Goal: Information Seeking & Learning: Learn about a topic

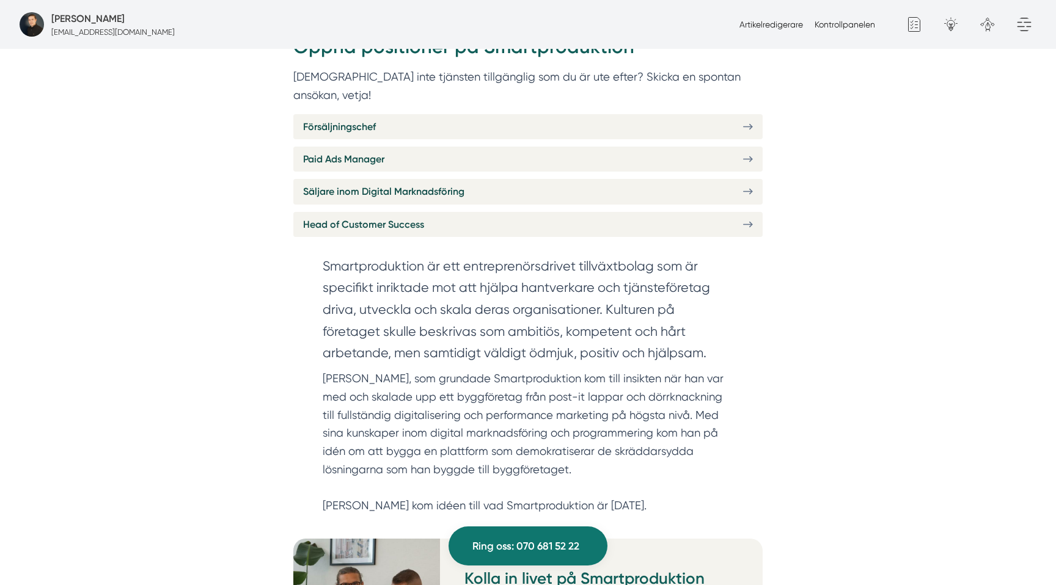
scroll to position [537, 0]
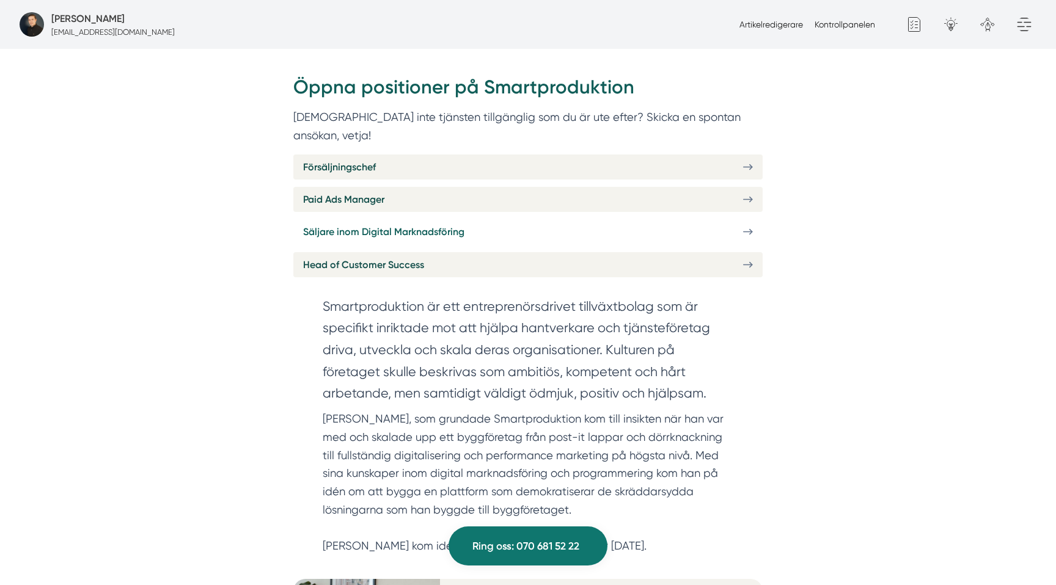
click at [391, 224] on span "Säljare inom Digital Marknadsföring" at bounding box center [383, 231] width 161 height 15
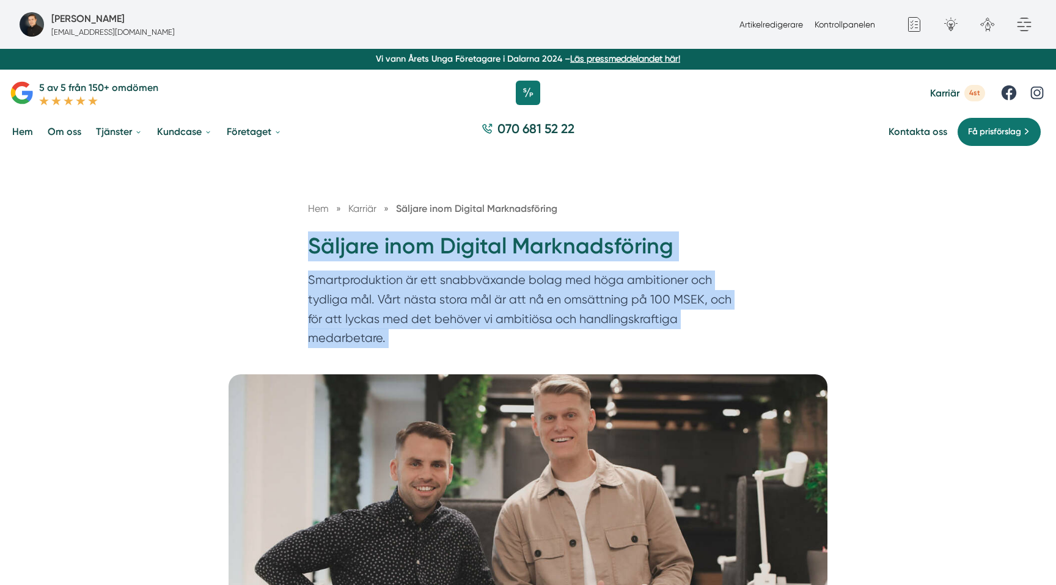
drag, startPoint x: 309, startPoint y: 237, endPoint x: 408, endPoint y: 406, distance: 196.6
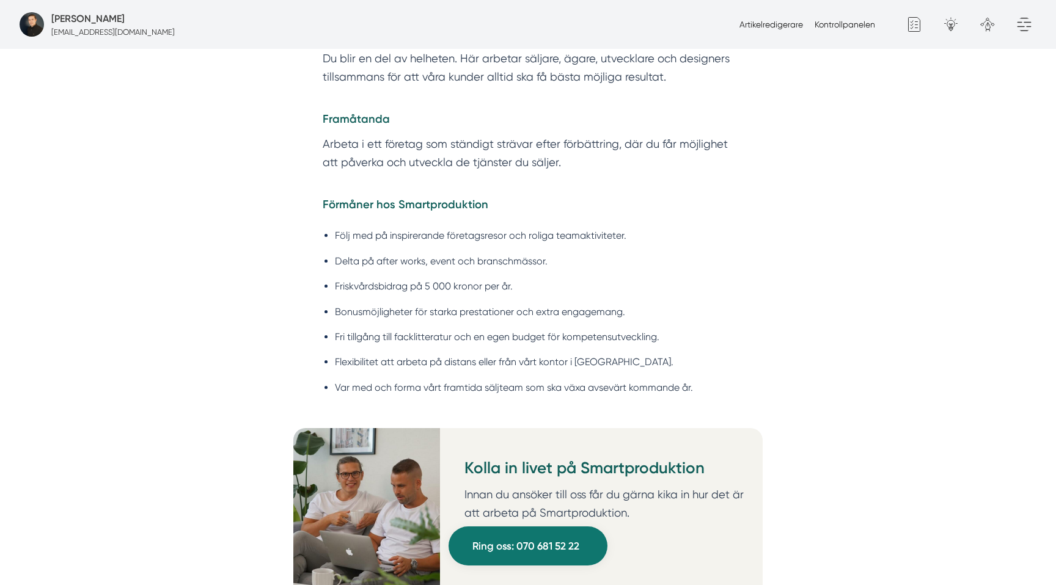
scroll to position [2501, 0]
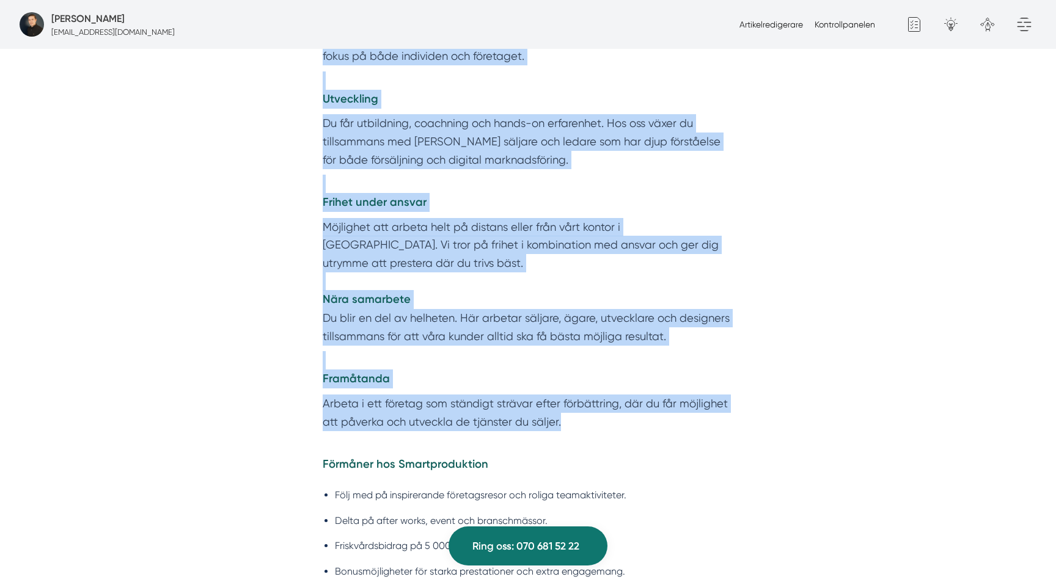
drag, startPoint x: 480, startPoint y: 385, endPoint x: 605, endPoint y: 387, distance: 125.3
click at [605, 387] on div "Vad vi erbjuder [PERSON_NAME] grundlön kombinerat med en generös provisionsmode…" at bounding box center [527, 185] width 469 height 540
copy div "Loremip dolo Sitamet Consecteturadi Elitseddoeiusmo te inc utlaboreetdo magna a…"
